Goal: Task Accomplishment & Management: Use online tool/utility

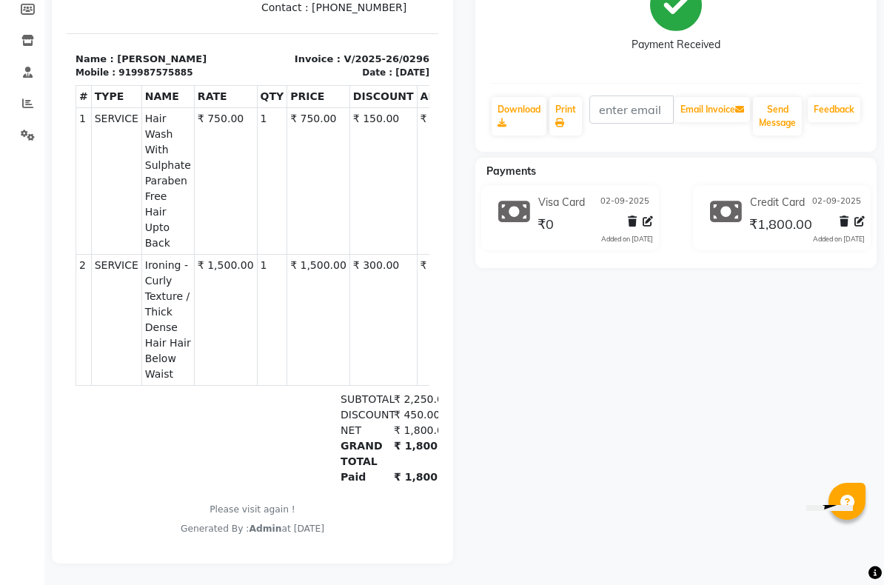
click at [635, 210] on span "02-09-2025" at bounding box center [625, 203] width 49 height 16
click at [634, 210] on div "Visa Card [DATE]" at bounding box center [594, 202] width 119 height 23
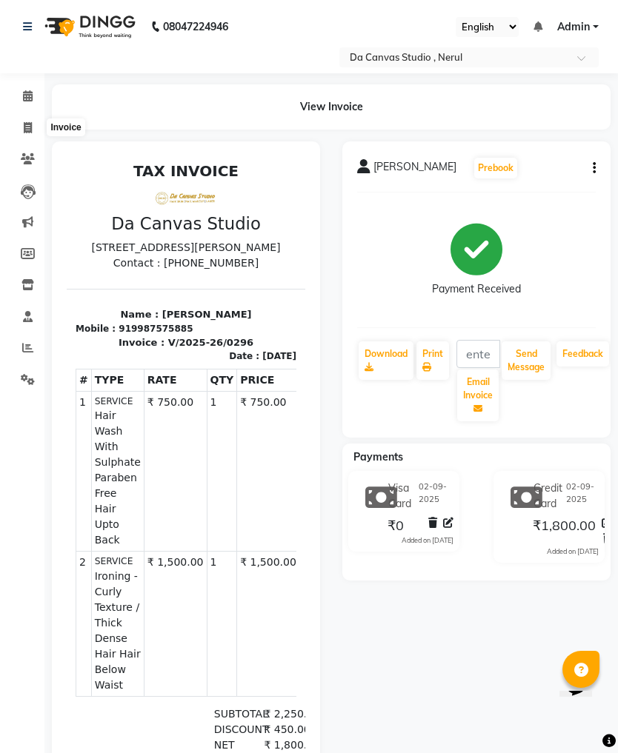
click at [30, 127] on icon at bounding box center [28, 127] width 8 height 11
select select "7260"
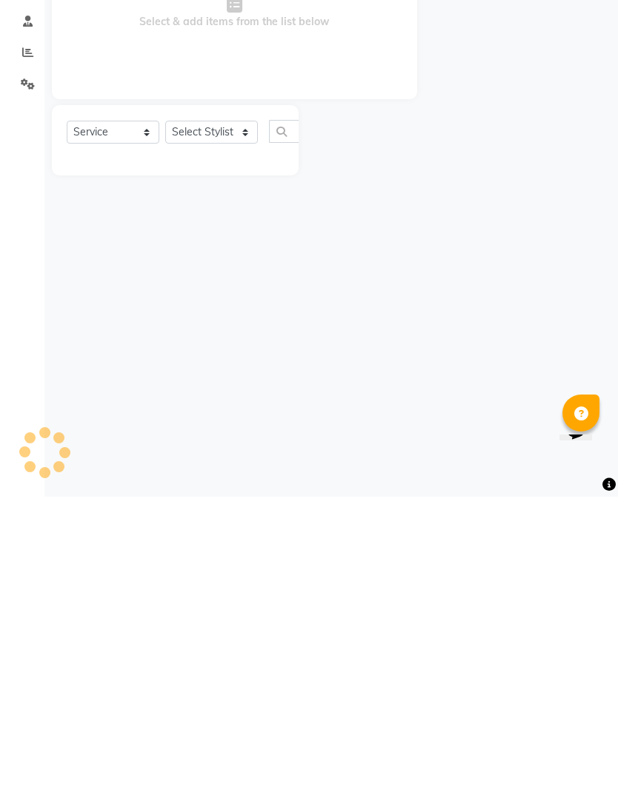
select select "membership"
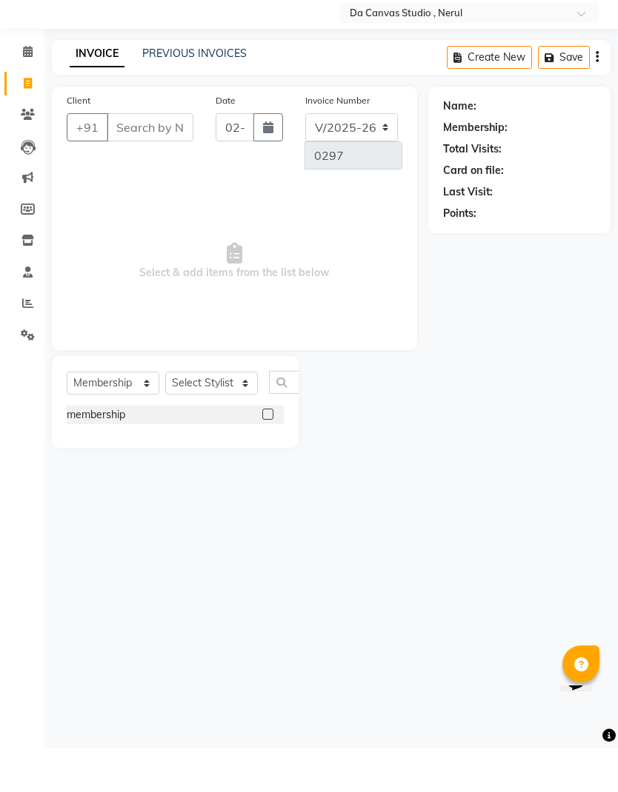
click at [196, 91] on link "PREVIOUS INVOICES" at bounding box center [194, 97] width 104 height 13
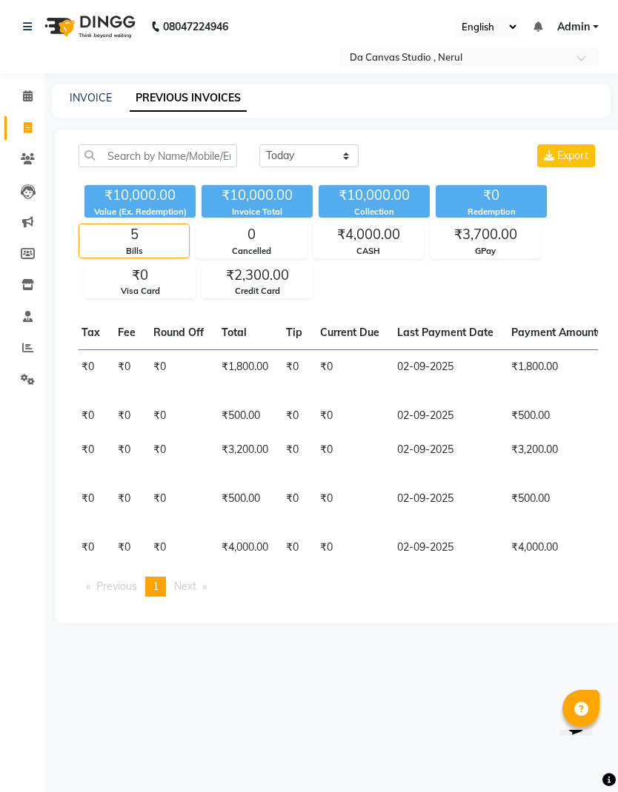
scroll to position [0, 452]
click at [97, 101] on link "INVOICE" at bounding box center [91, 97] width 42 height 13
select select "7260"
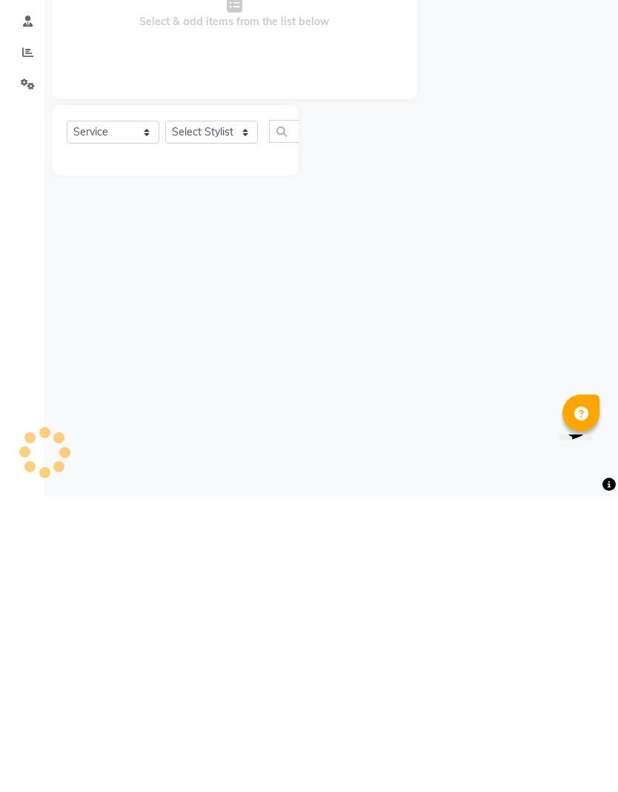
select select "membership"
